Goal: Navigation & Orientation: Find specific page/section

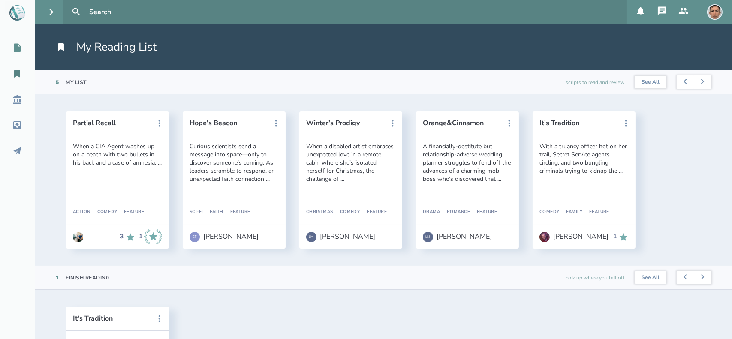
click at [14, 43] on icon at bounding box center [17, 48] width 10 height 10
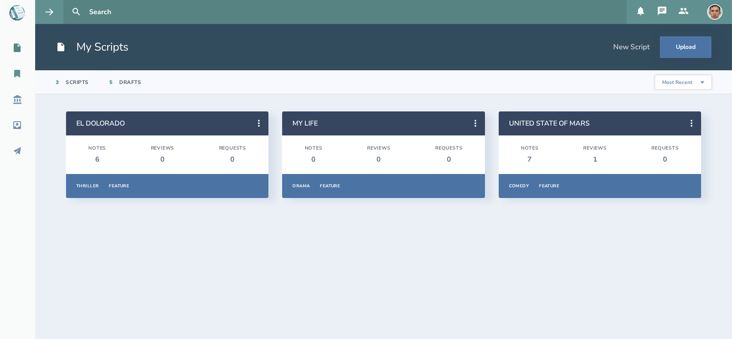
click at [15, 73] on icon at bounding box center [17, 74] width 6 height 8
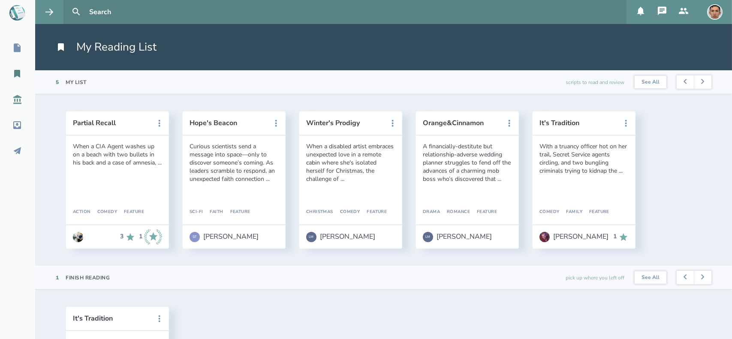
click at [16, 94] on link "Script Library" at bounding box center [17, 99] width 35 height 19
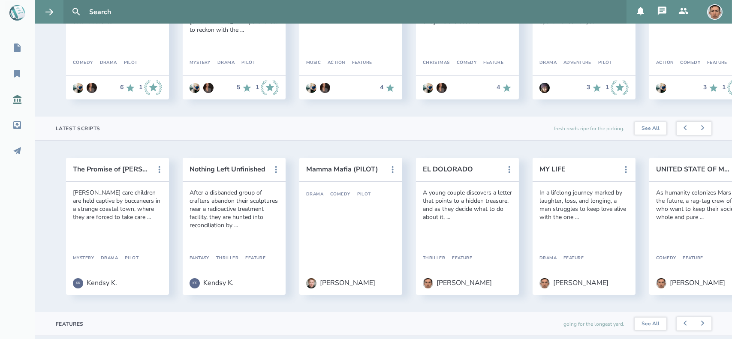
scroll to position [150, 0]
click at [699, 135] on button at bounding box center [703, 128] width 18 height 14
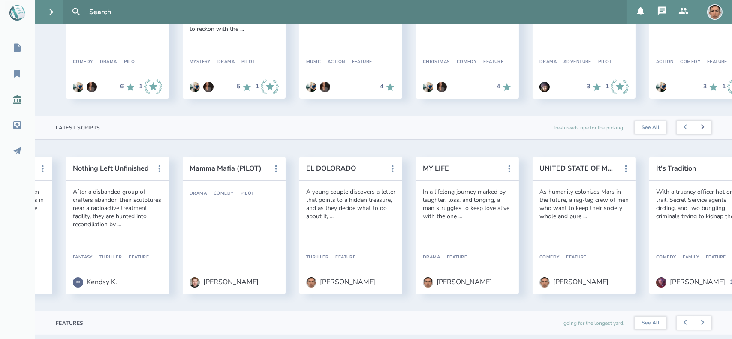
click at [699, 135] on button at bounding box center [703, 128] width 18 height 14
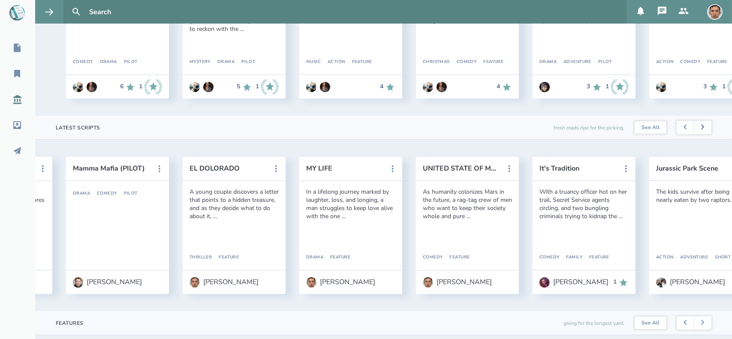
click at [699, 135] on button at bounding box center [703, 128] width 18 height 14
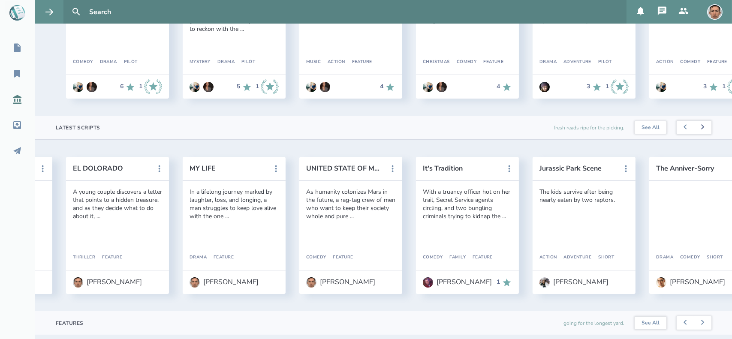
click at [699, 135] on button at bounding box center [703, 128] width 18 height 14
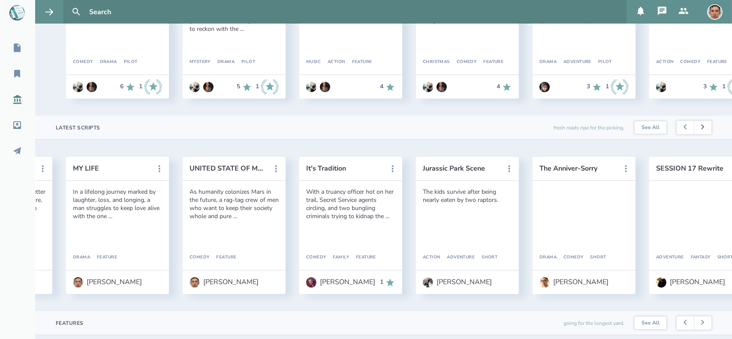
click at [699, 135] on button at bounding box center [703, 128] width 18 height 14
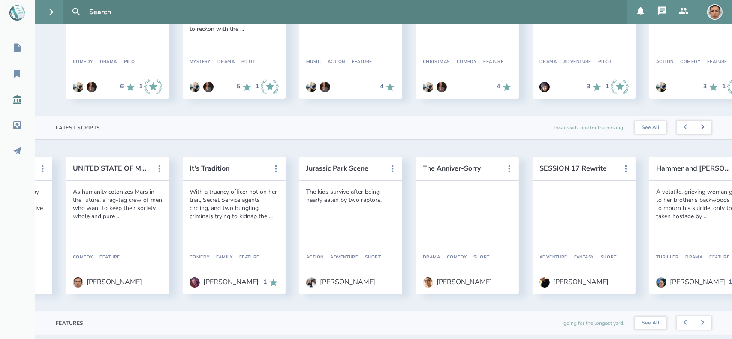
click at [699, 135] on button at bounding box center [703, 128] width 18 height 14
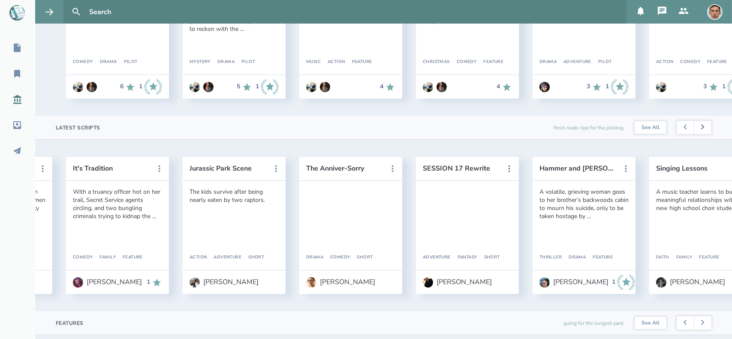
click at [699, 135] on button at bounding box center [703, 128] width 18 height 14
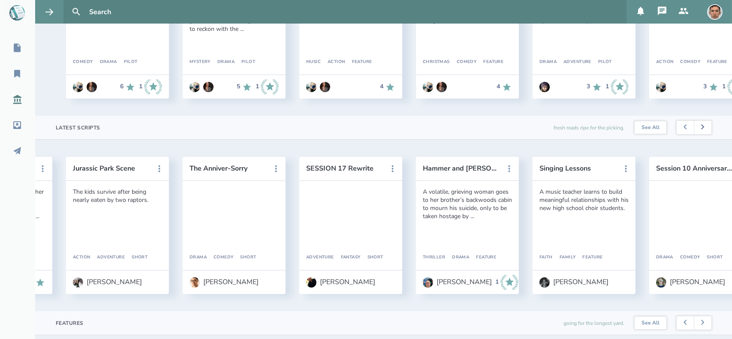
click at [699, 135] on button at bounding box center [703, 128] width 18 height 14
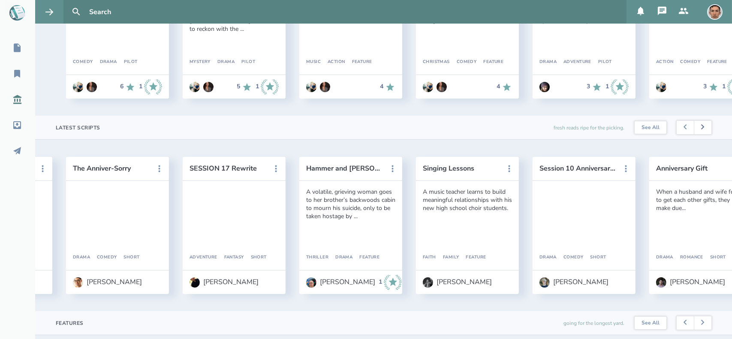
click at [699, 135] on button at bounding box center [703, 128] width 18 height 14
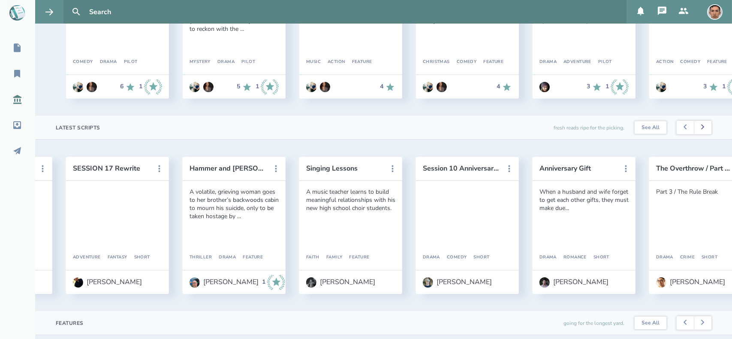
click at [699, 135] on button at bounding box center [703, 128] width 18 height 14
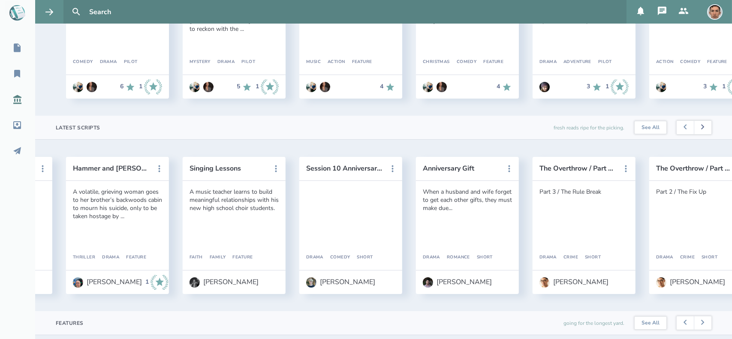
click at [699, 135] on button at bounding box center [703, 128] width 18 height 14
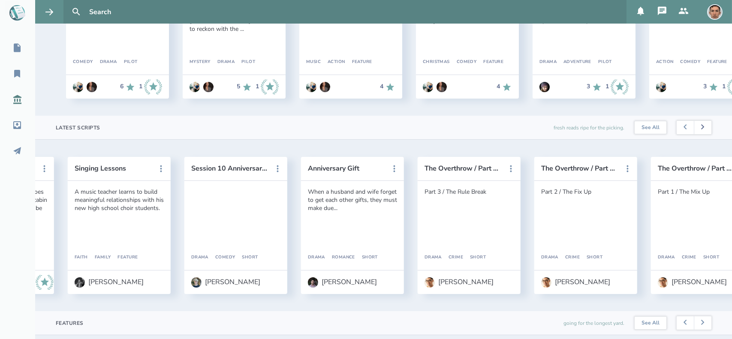
scroll to position [0, 1284]
click at [699, 135] on button at bounding box center [703, 128] width 18 height 14
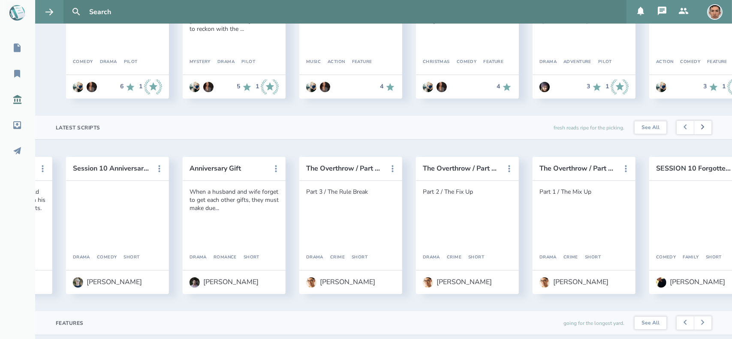
click at [699, 135] on button at bounding box center [703, 128] width 18 height 14
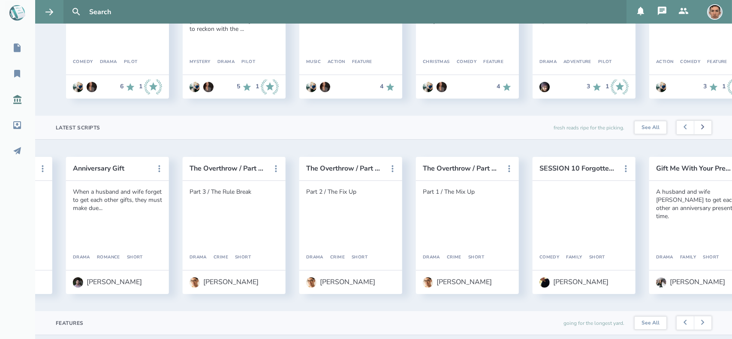
click at [699, 135] on button at bounding box center [703, 128] width 18 height 14
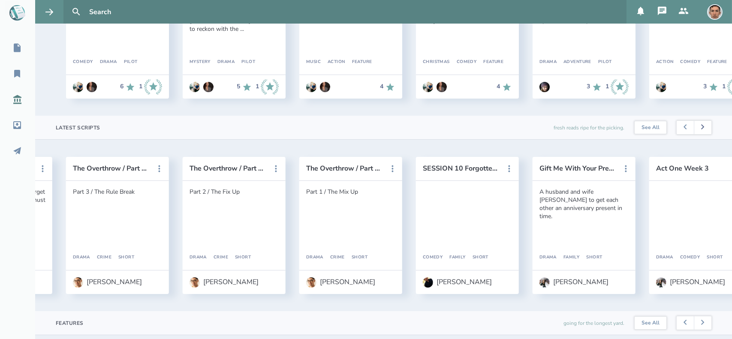
click at [699, 135] on button at bounding box center [703, 128] width 18 height 14
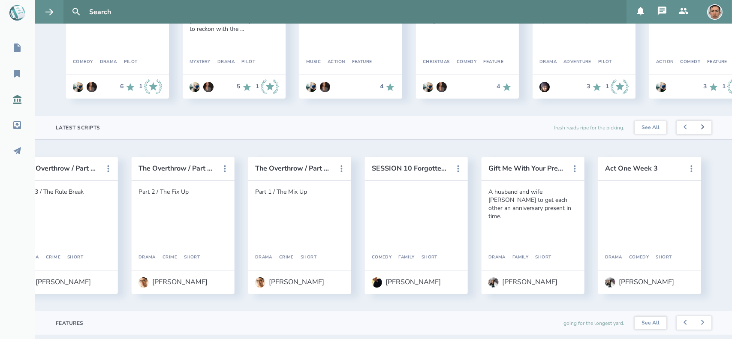
scroll to position [0, 1691]
